Goal: Find specific page/section: Find specific page/section

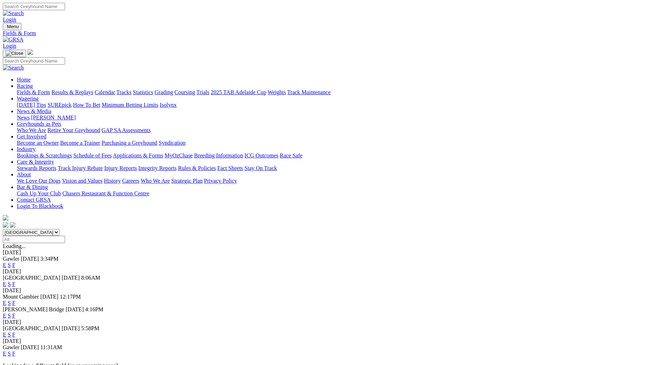
click at [115, 89] on link "Calendar" at bounding box center [105, 92] width 20 height 6
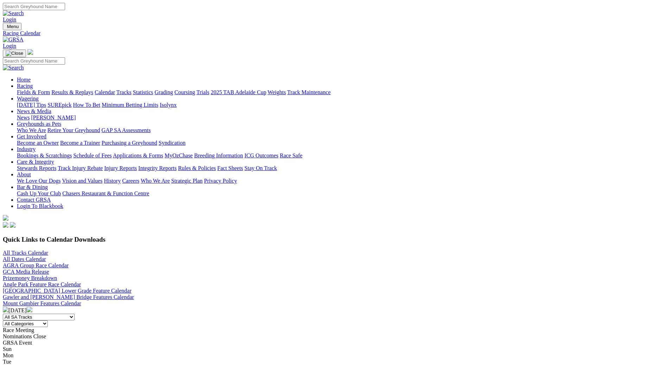
click at [32, 307] on img at bounding box center [30, 310] width 6 height 6
click at [50, 89] on link "Fields & Form" at bounding box center [33, 92] width 33 height 6
